Goal: Information Seeking & Learning: Learn about a topic

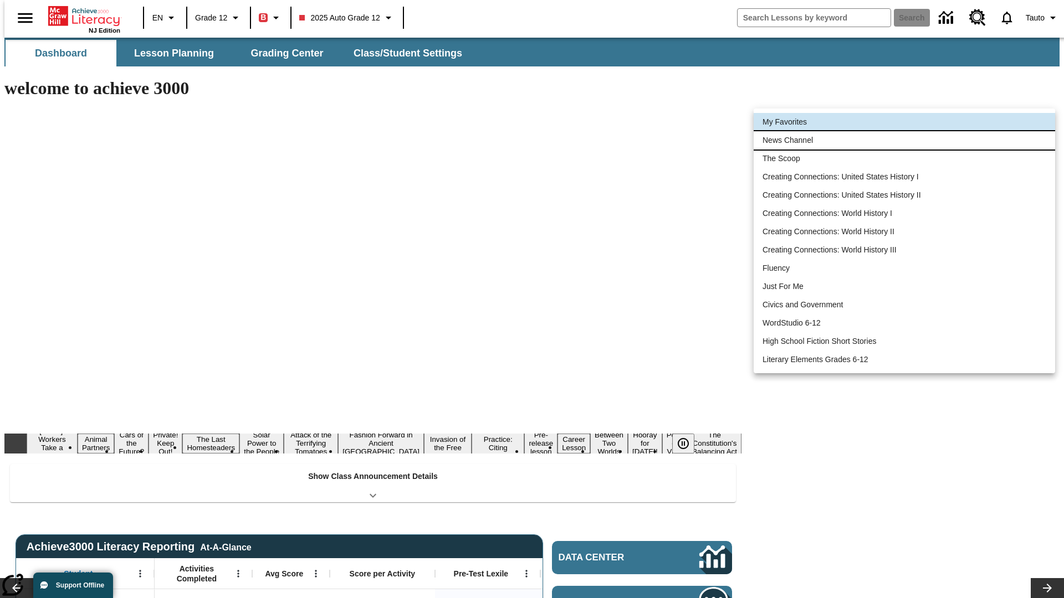
click at [904, 140] on li "News Channel" at bounding box center [904, 140] width 301 height 18
type input "120"
